Goal: Communication & Community: Ask a question

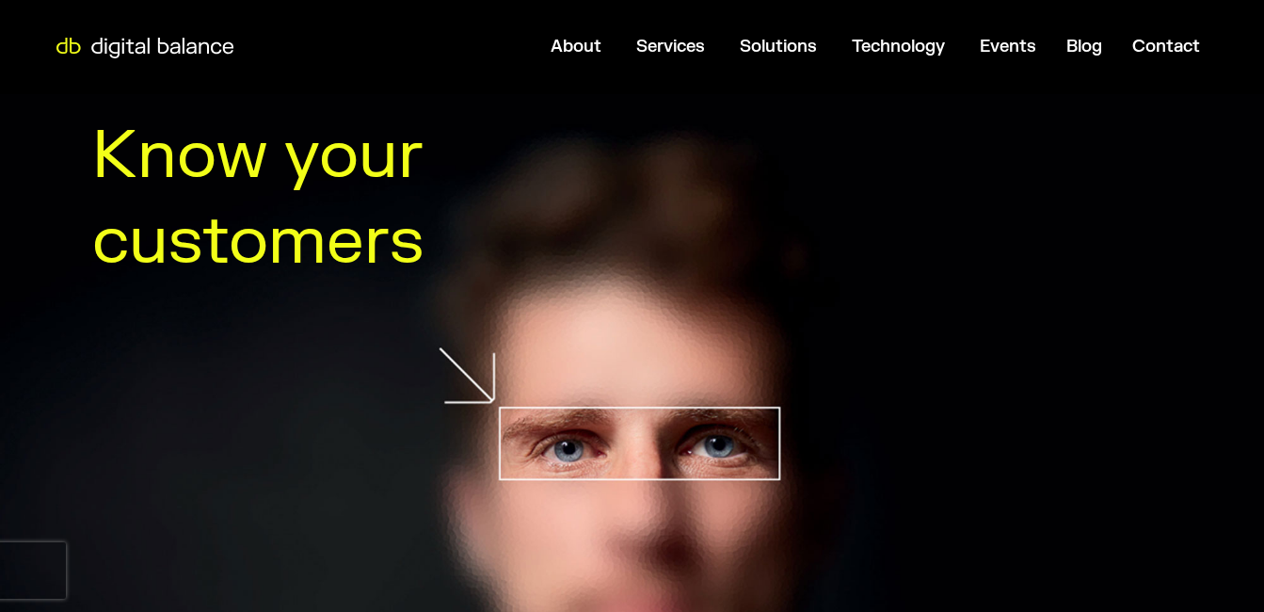
scroll to position [471, 0]
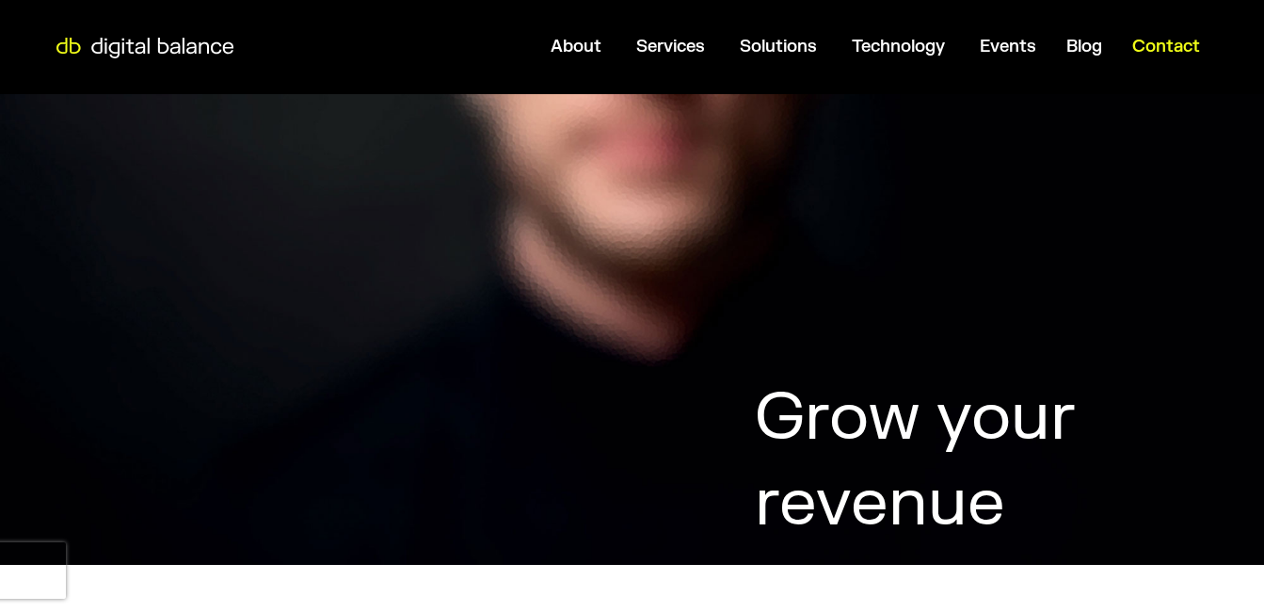
click at [1168, 47] on span "Contact" at bounding box center [1167, 47] width 68 height 22
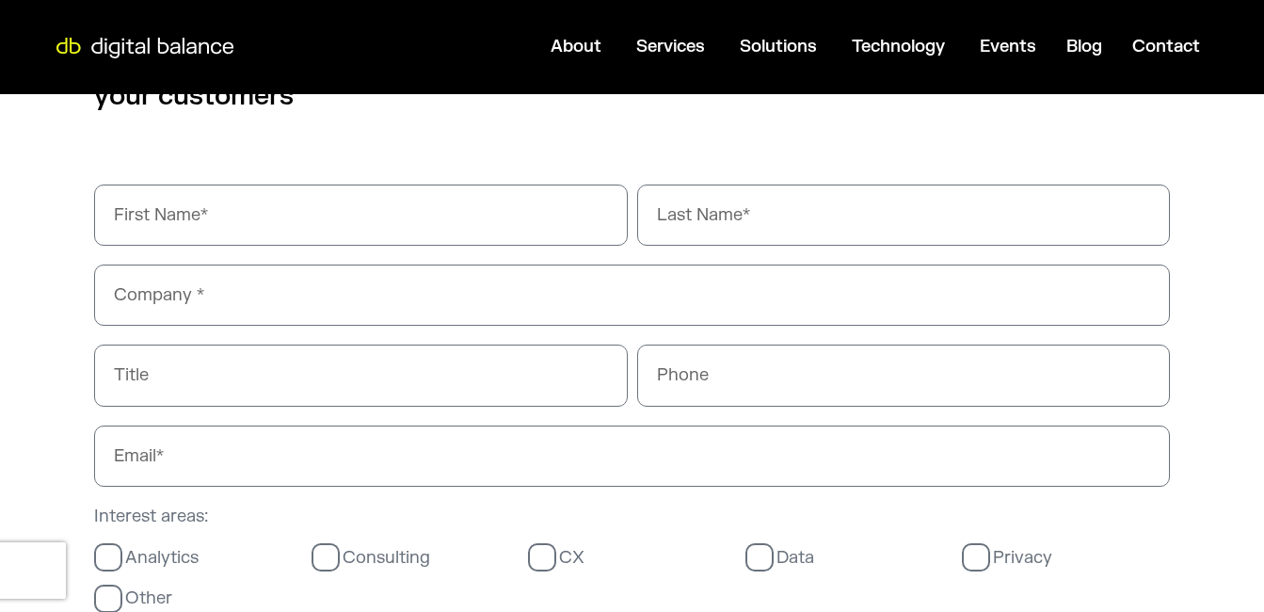
scroll to position [1130, 0]
click at [169, 214] on input "First Name" at bounding box center [361, 215] width 534 height 61
click at [155, 214] on input "First Name" at bounding box center [361, 215] width 534 height 61
type input "[PERSON_NAME]"
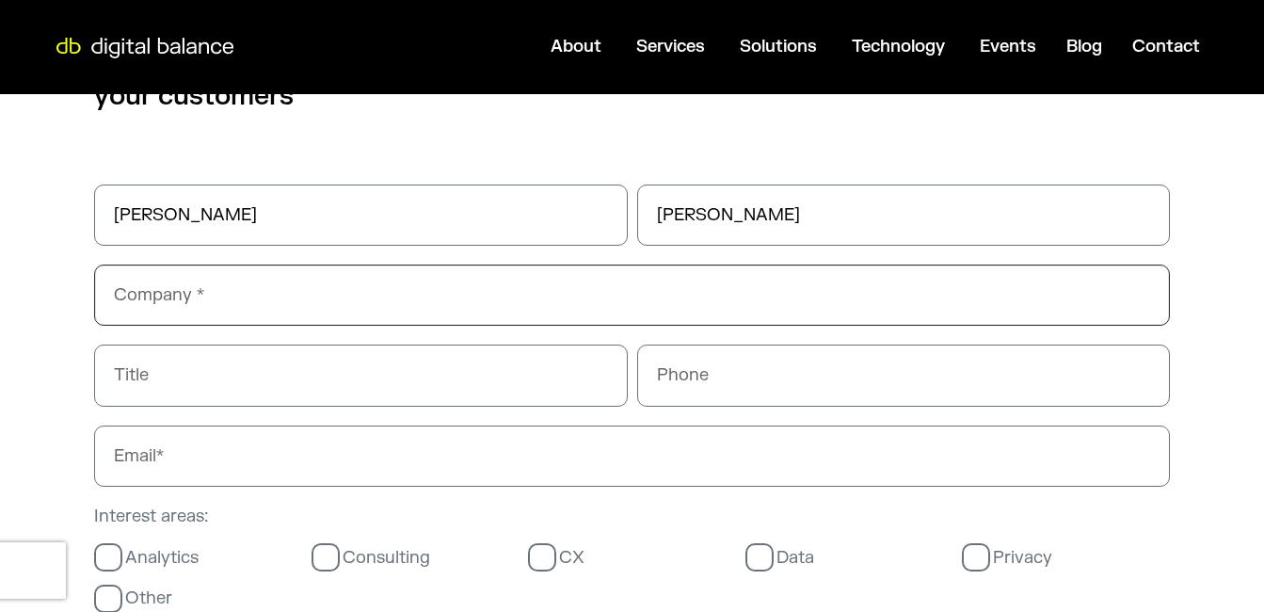
type input "Webgrity"
type input "3340073326"
type input "[EMAIL_ADDRESS][DOMAIN_NAME]"
type textarea "Hello, We are offering a 20-hour FREE trial of administrative support services …"
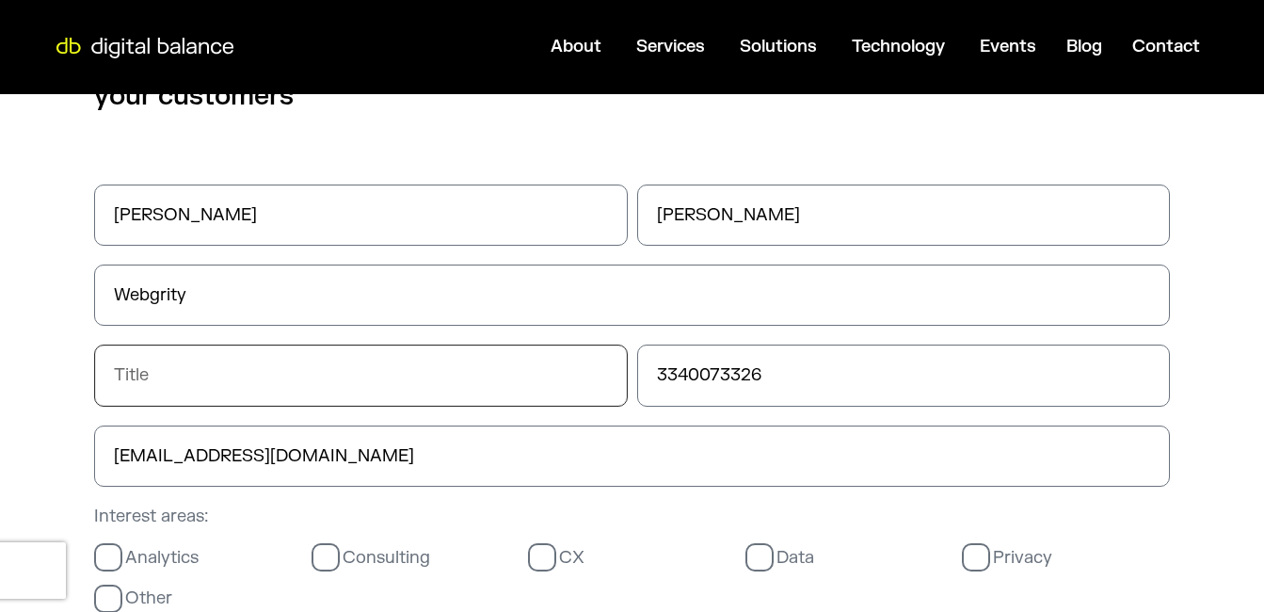
click at [135, 378] on input "Title" at bounding box center [361, 375] width 534 height 61
type input "Business Development Manager"
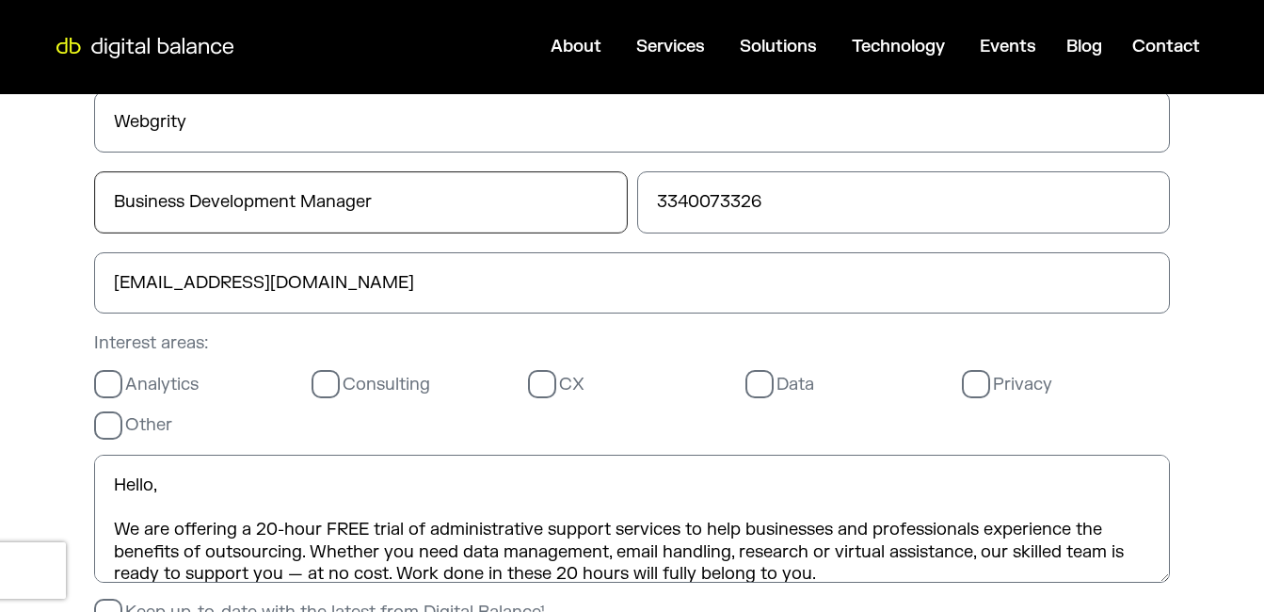
scroll to position [1506, 0]
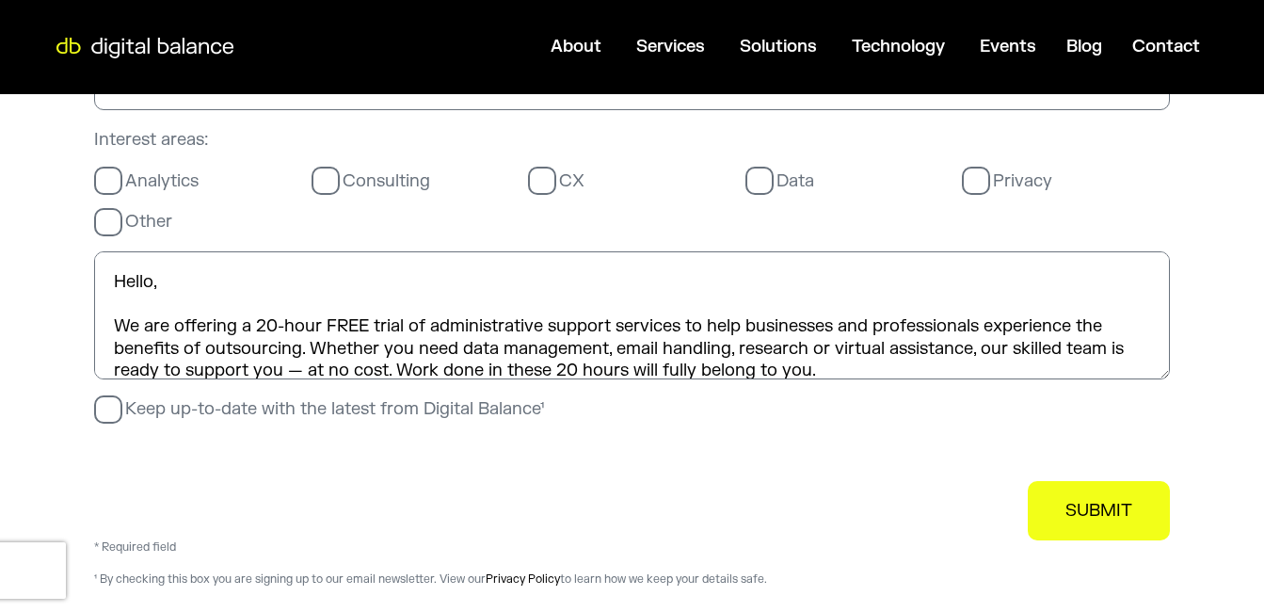
click at [112, 221] on label "Other" at bounding box center [133, 222] width 78 height 22
click at [0, 0] on input "Other" at bounding box center [0, 0] width 0 height 0
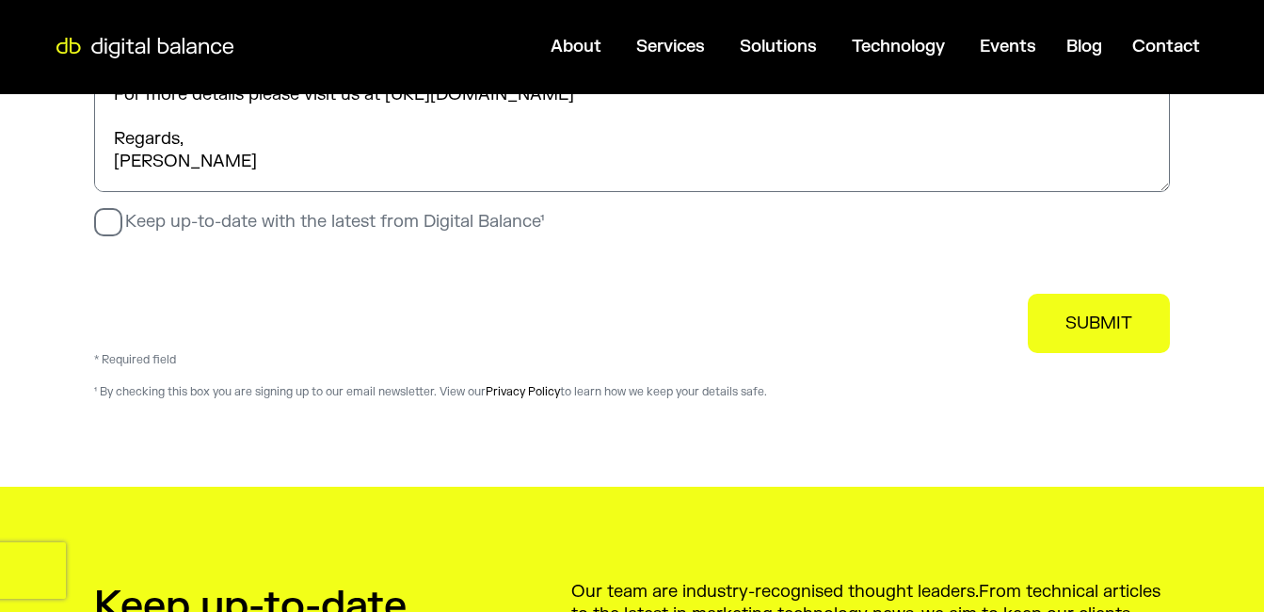
scroll to position [1695, 0]
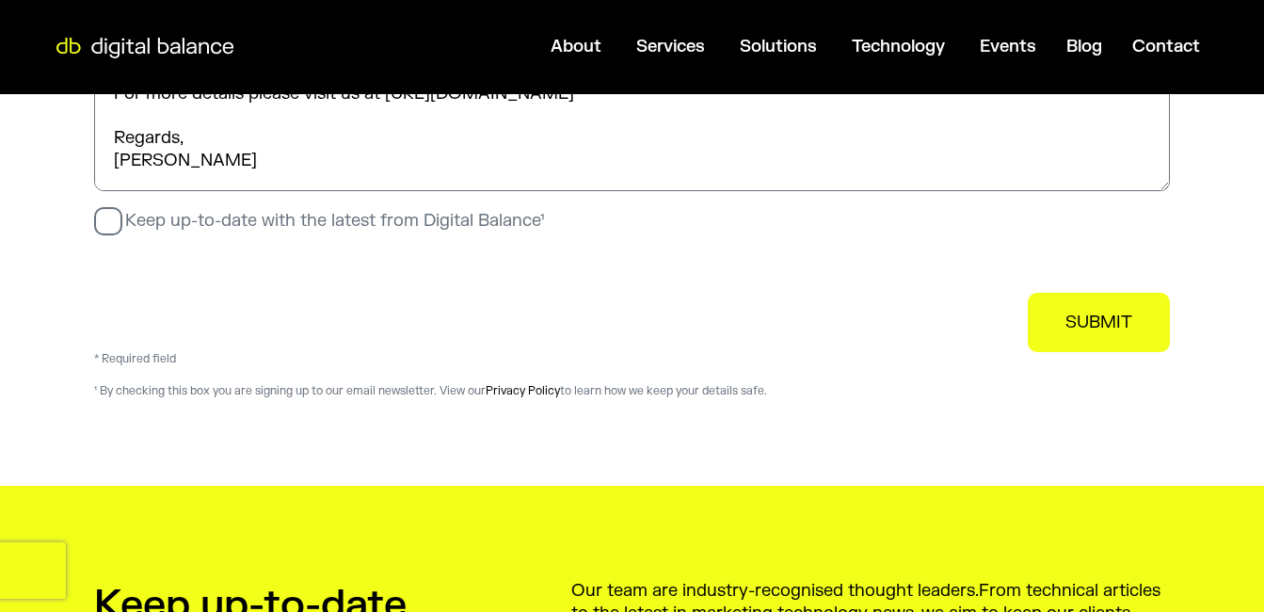
click at [98, 218] on label "Keep up-to-date with the latest from Digital Balance¹" at bounding box center [319, 221] width 450 height 22
click at [0, 0] on input "Keep up-to-date with the latest from Digital Balance¹" at bounding box center [0, 0] width 0 height 0
click at [1095, 333] on span "SUBMIT" at bounding box center [1099, 323] width 67 height 22
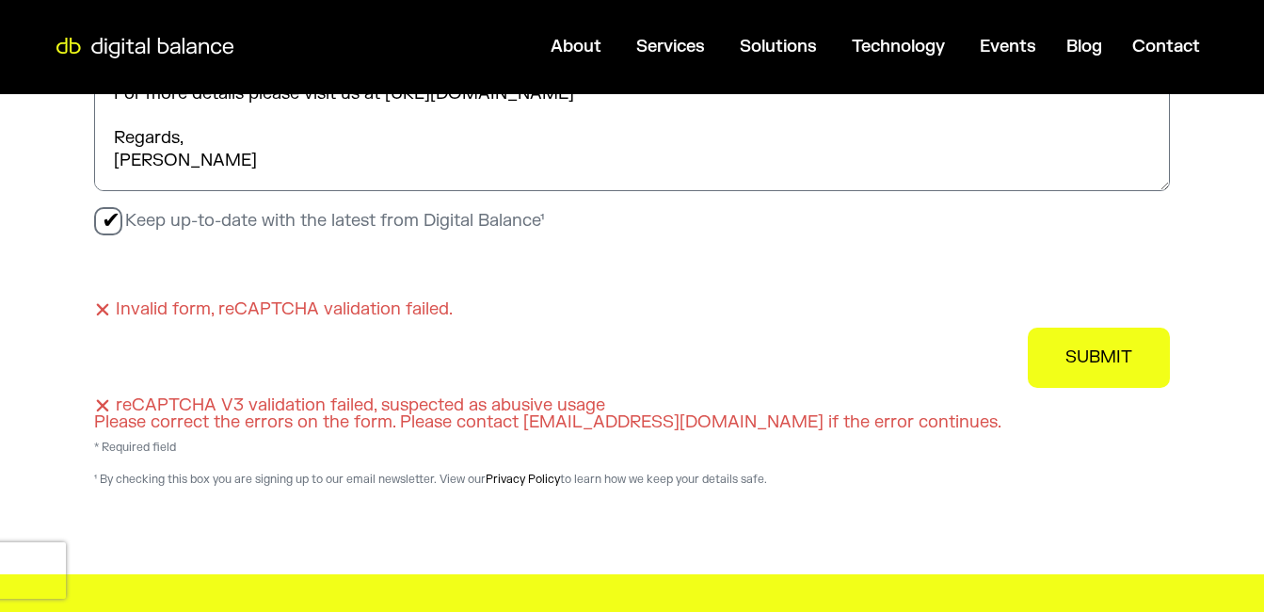
click at [1061, 357] on button "SUBMIT" at bounding box center [1099, 357] width 142 height 59
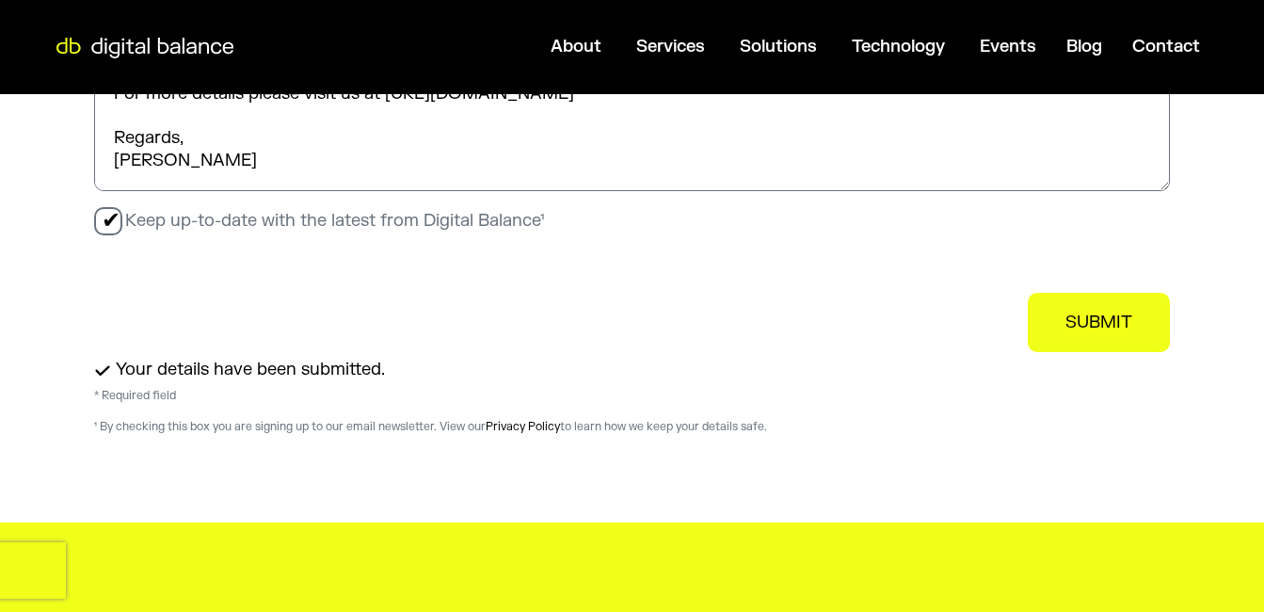
scroll to position [0, 0]
